Goal: Find specific page/section: Find specific page/section

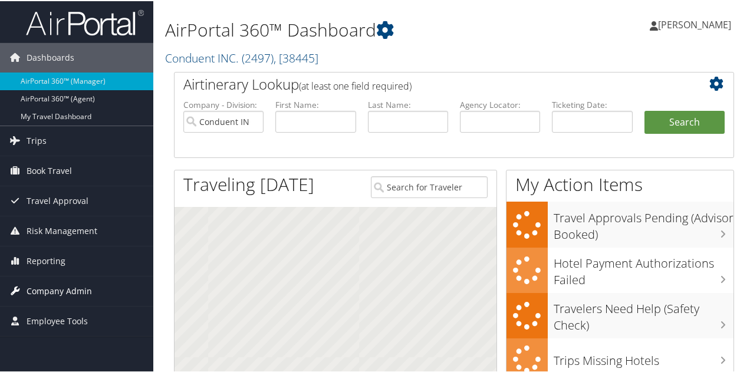
click at [52, 291] on span "Company Admin" at bounding box center [59, 289] width 65 height 29
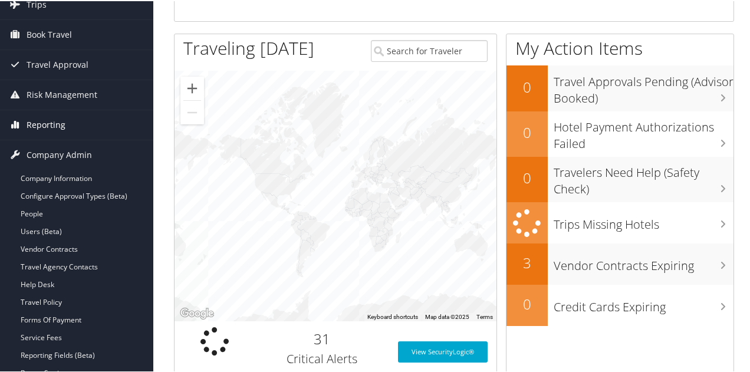
scroll to position [118, 0]
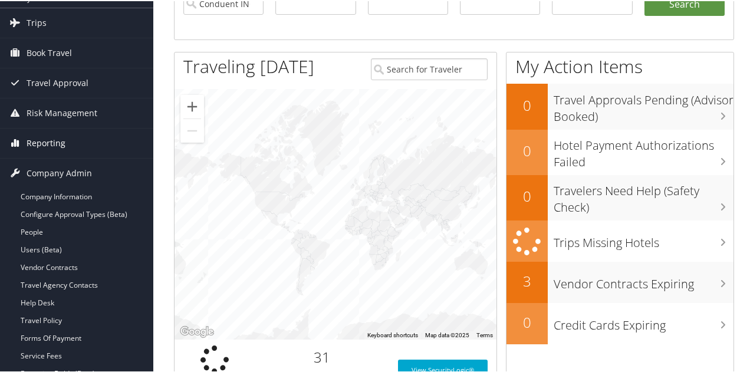
click at [42, 146] on span "Reporting" at bounding box center [46, 141] width 39 height 29
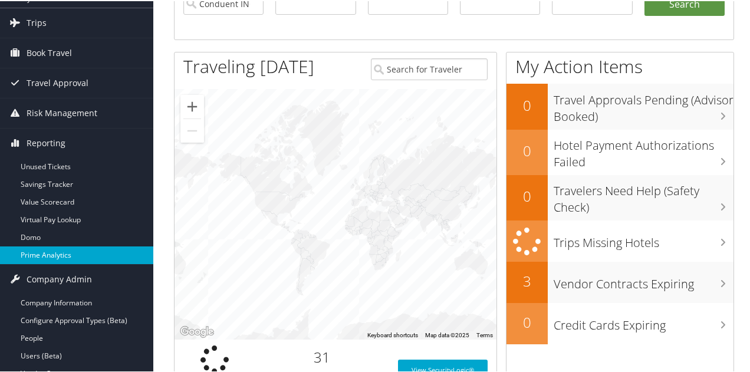
click at [53, 249] on link "Prime Analytics" at bounding box center [76, 254] width 153 height 18
